Goal: Information Seeking & Learning: Learn about a topic

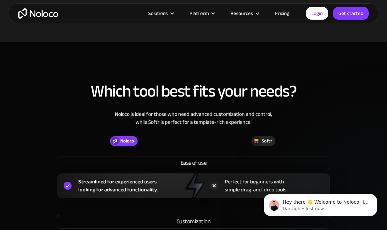
scroll to position [424, 0]
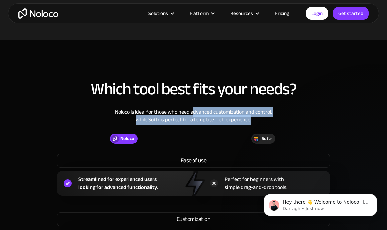
drag, startPoint x: 192, startPoint y: 113, endPoint x: 259, endPoint y: 119, distance: 67.2
click at [259, 119] on div "Noloco is ideal for those who need advanced customization and control, while So…" at bounding box center [194, 121] width 374 height 26
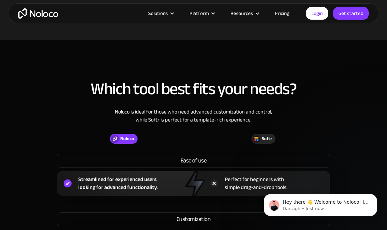
click at [259, 119] on div "Noloco is ideal for those who need advanced customization and control, while So…" at bounding box center [194, 121] width 374 height 26
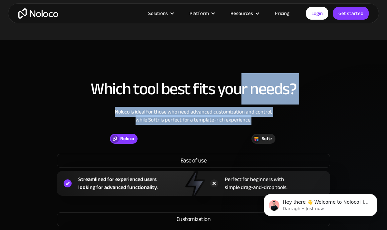
drag, startPoint x: 256, startPoint y: 121, endPoint x: 239, endPoint y: 104, distance: 24.3
click at [239, 104] on div "Which tool best fits your needs? Noloco is ideal for those who need advanced cu…" at bounding box center [193, 173] width 387 height 201
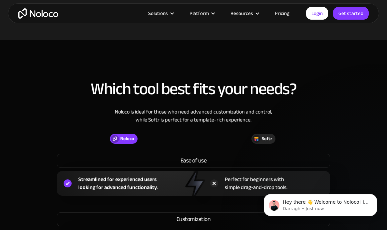
click at [236, 108] on div "Noloco is ideal for those who need advanced customization and control, while So…" at bounding box center [194, 121] width 374 height 26
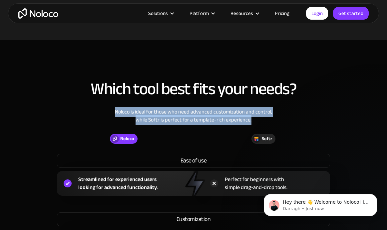
drag, startPoint x: 114, startPoint y: 111, endPoint x: 253, endPoint y: 121, distance: 139.9
click at [253, 121] on div "Noloco is ideal for those who need advanced customization and control, while So…" at bounding box center [194, 121] width 374 height 26
copy div "Noloco is ideal for those who need advanced customization and control, while So…"
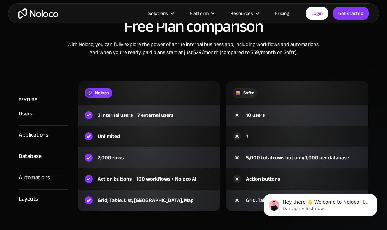
scroll to position [719, 0]
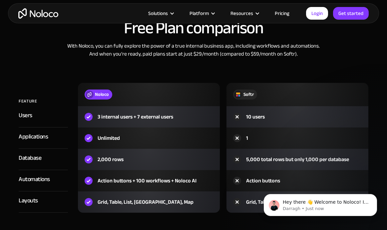
click at [46, 15] on img "home" at bounding box center [38, 13] width 40 height 10
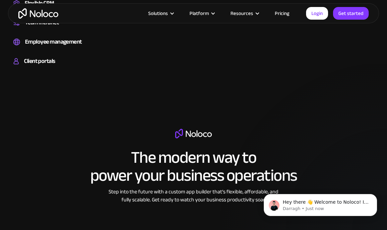
scroll to position [901, 0]
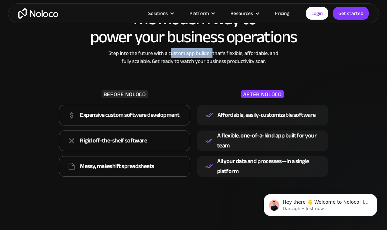
drag, startPoint x: 170, startPoint y: 55, endPoint x: 213, endPoint y: 53, distance: 42.7
click at [213, 53] on div "Step into the future with a custom app builder that’s flexible, affordable, and…" at bounding box center [193, 57] width 176 height 16
